Goal: Information Seeking & Learning: Learn about a topic

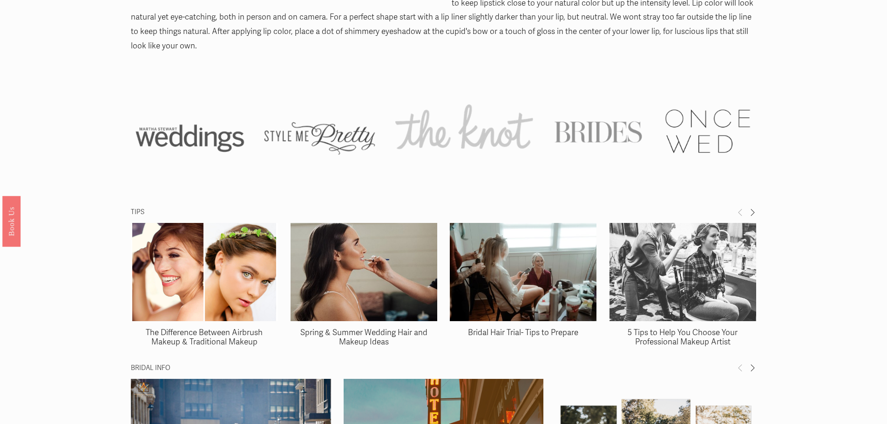
scroll to position [1210, 0]
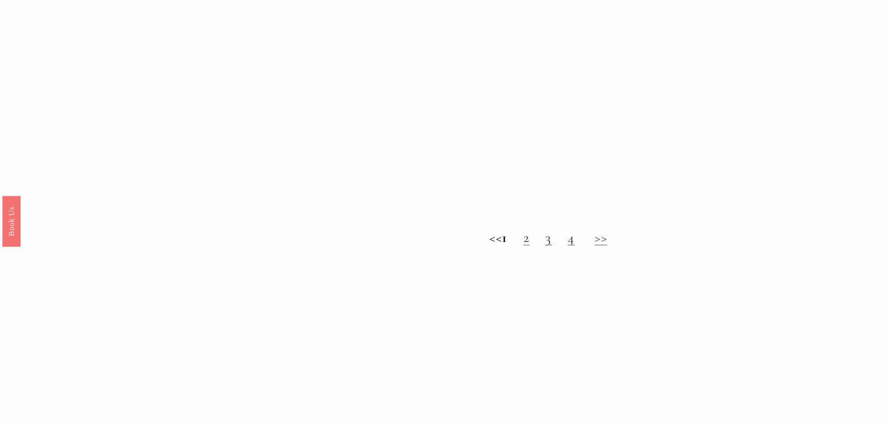
scroll to position [1257, 0]
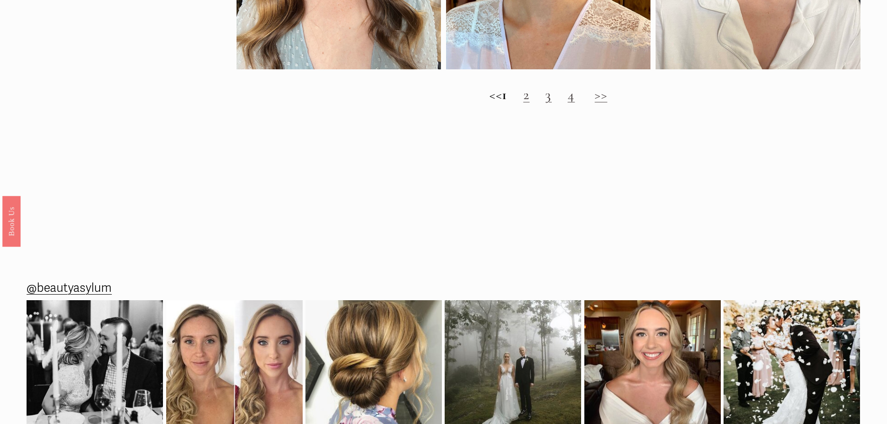
click at [530, 103] on link "2" at bounding box center [526, 94] width 7 height 17
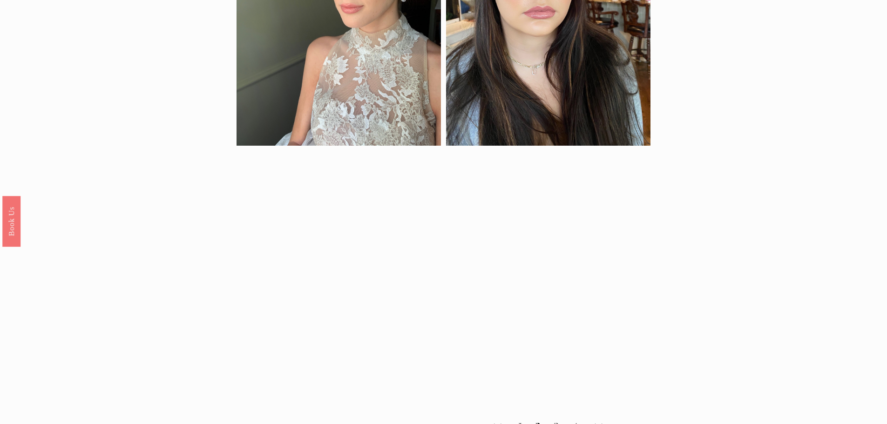
scroll to position [1070, 0]
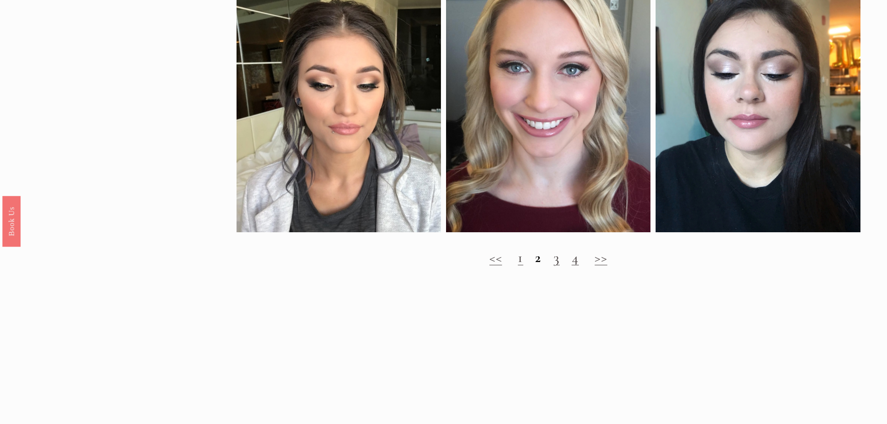
click at [554, 266] on link "3" at bounding box center [556, 257] width 7 height 17
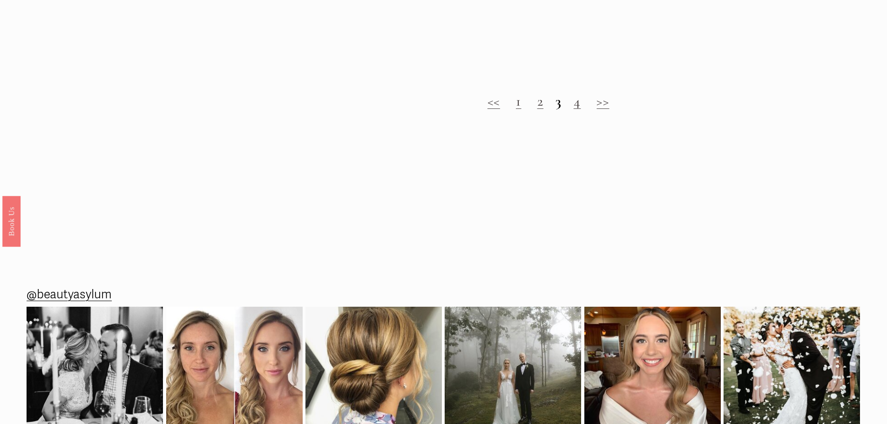
scroll to position [1303, 0]
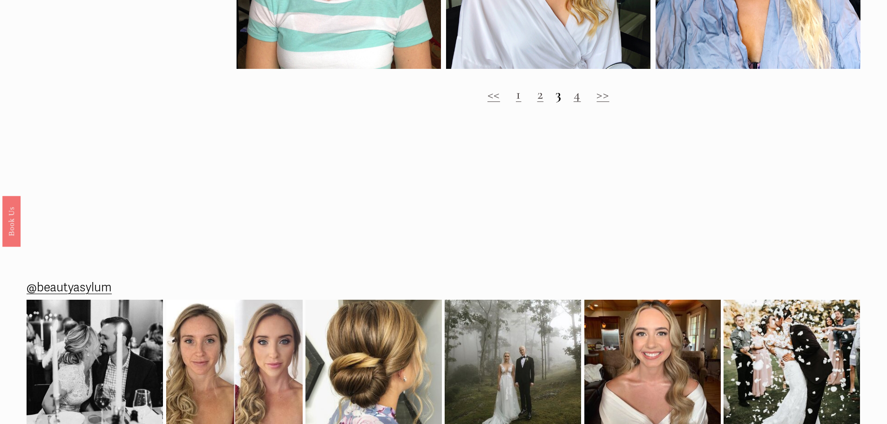
click at [576, 103] on link "4" at bounding box center [576, 94] width 7 height 17
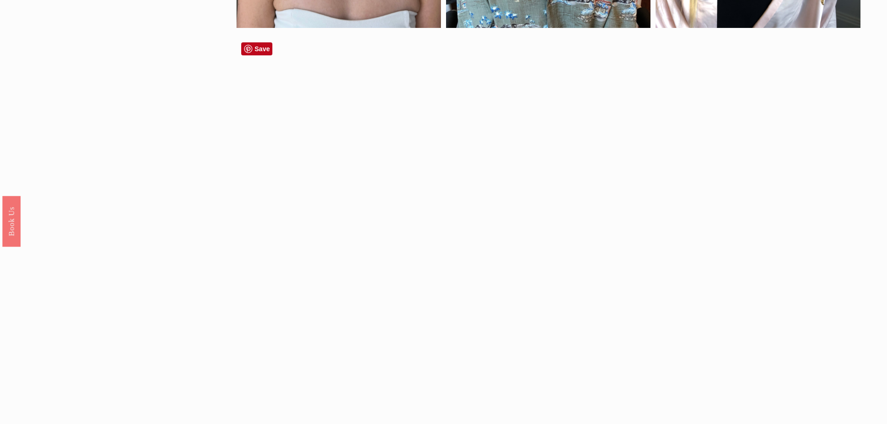
scroll to position [605, 0]
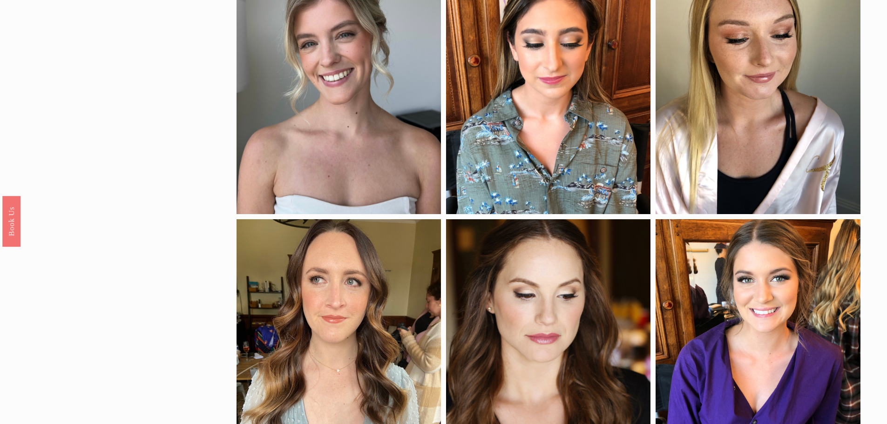
click at [335, 80] on div at bounding box center [338, 90] width 204 height 249
click at [343, 70] on div at bounding box center [338, 90] width 204 height 249
